Goal: Use online tool/utility: Utilize a website feature to perform a specific function

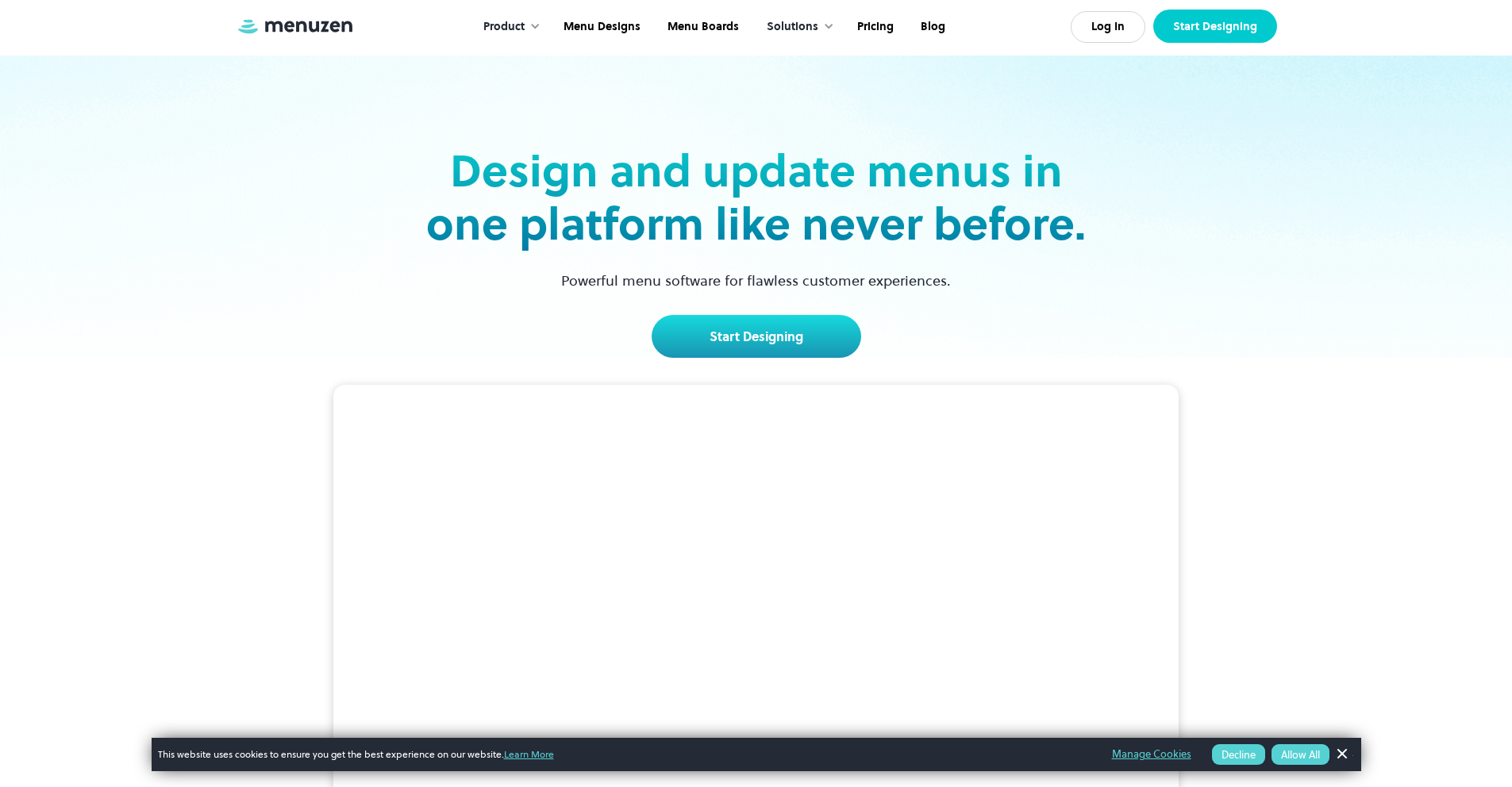
click at [1226, 29] on link "Start Designing" at bounding box center [1215, 26] width 124 height 33
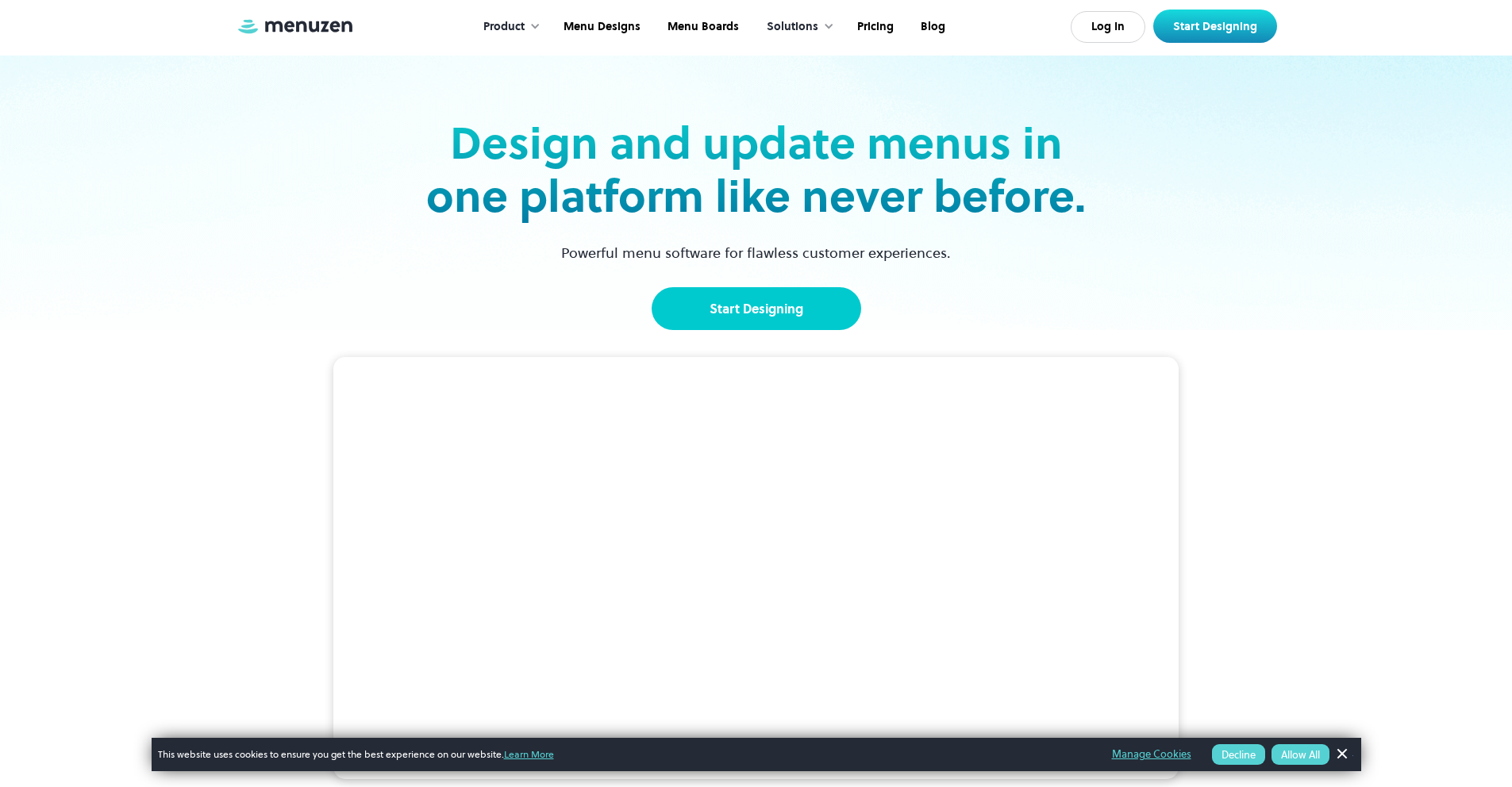
click at [826, 312] on link "Start Designing" at bounding box center [756, 309] width 210 height 43
